Goal: Information Seeking & Learning: Find specific fact

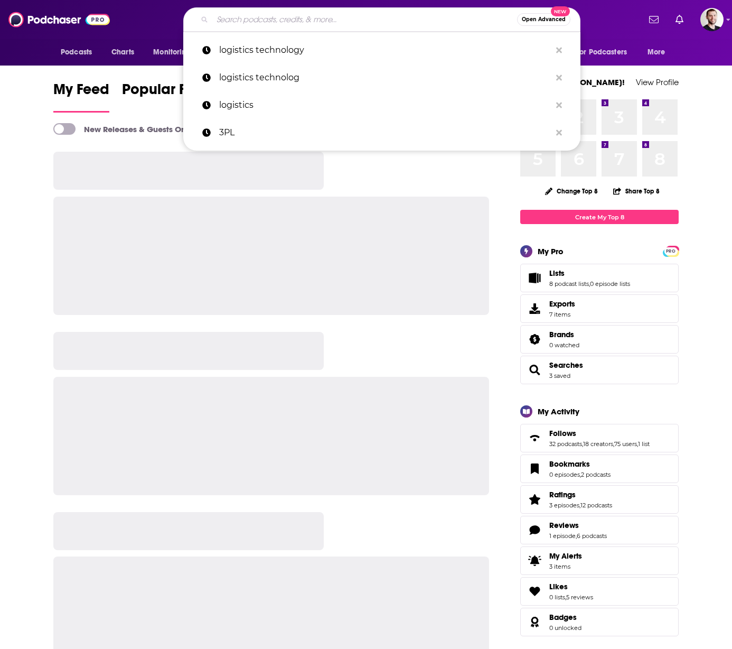
drag, startPoint x: 0, startPoint y: 0, endPoint x: 245, endPoint y: 21, distance: 246.0
click at [245, 21] on input "Search podcasts, credits, & more..." at bounding box center [364, 19] width 305 height 17
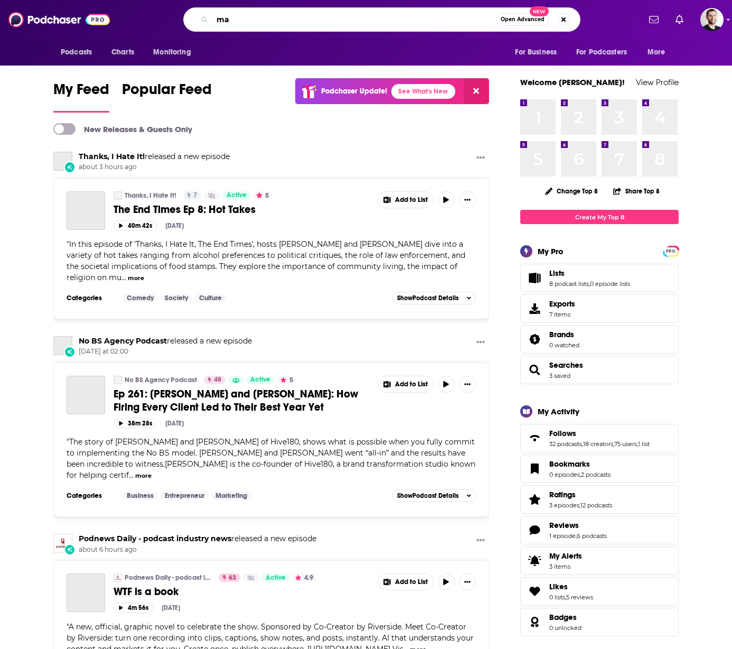
type input "m"
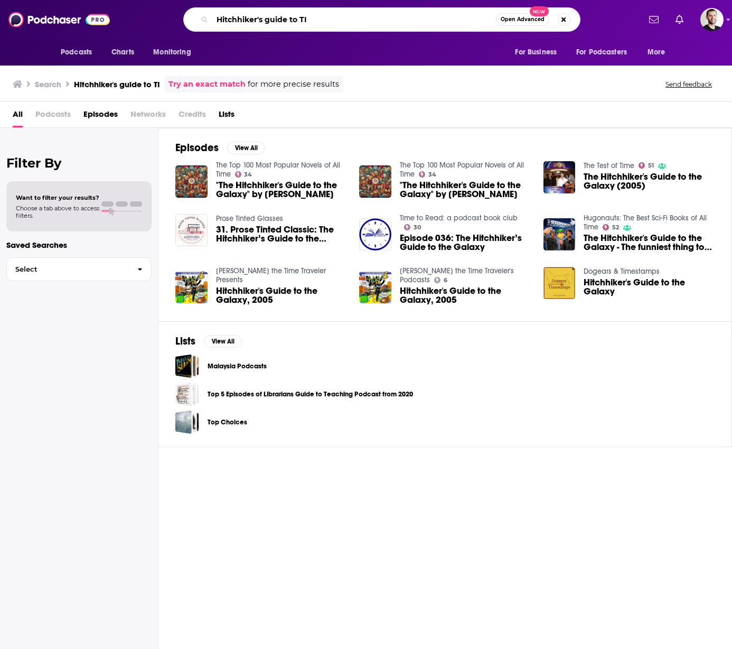
click at [317, 21] on input "Hitchhiker's guide to TI" at bounding box center [354, 19] width 284 height 17
type input "Hitchhiker's guide to IT"
